Goal: Task Accomplishment & Management: Manage account settings

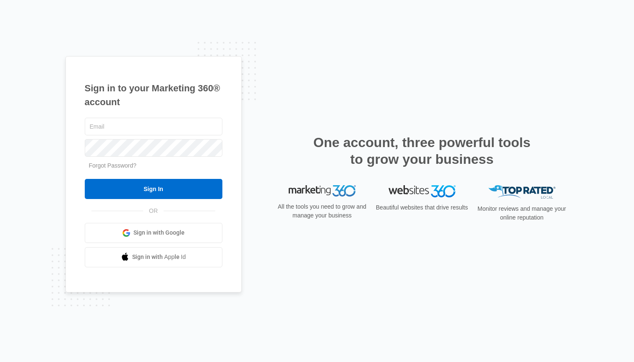
type input "[EMAIL_ADDRESS][DOMAIN_NAME]"
click at [140, 191] on input "Sign In" at bounding box center [154, 189] width 138 height 20
